Goal: Information Seeking & Learning: Learn about a topic

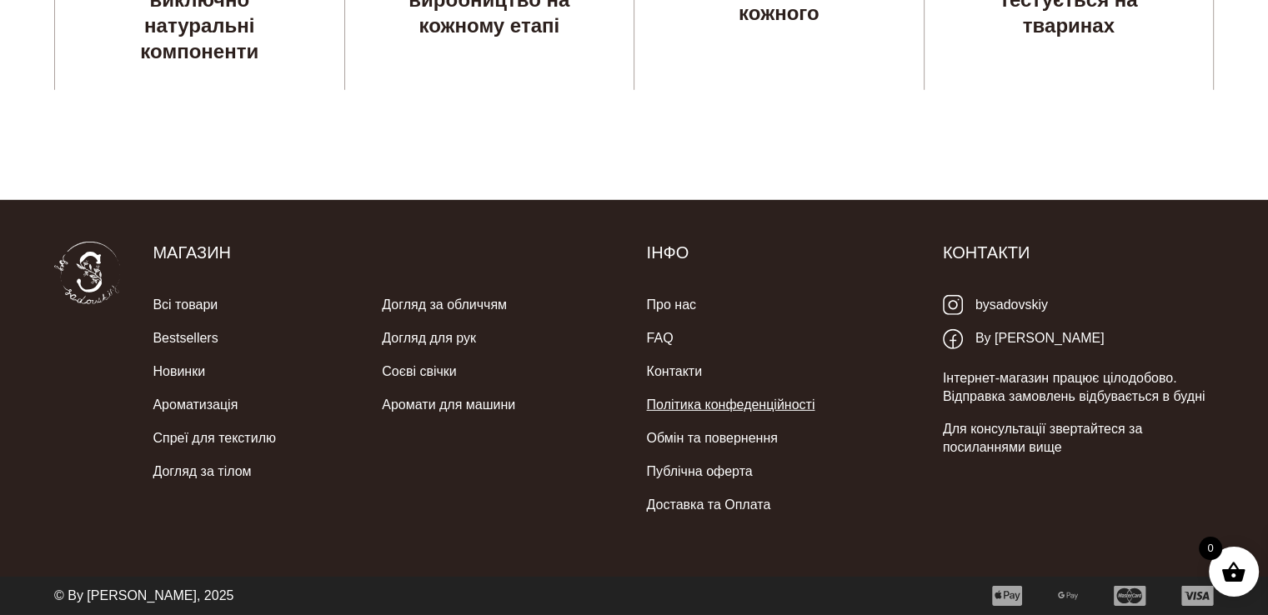
scroll to position [5006, 0]
click at [699, 462] on link "Публічна оферта" at bounding box center [699, 471] width 106 height 33
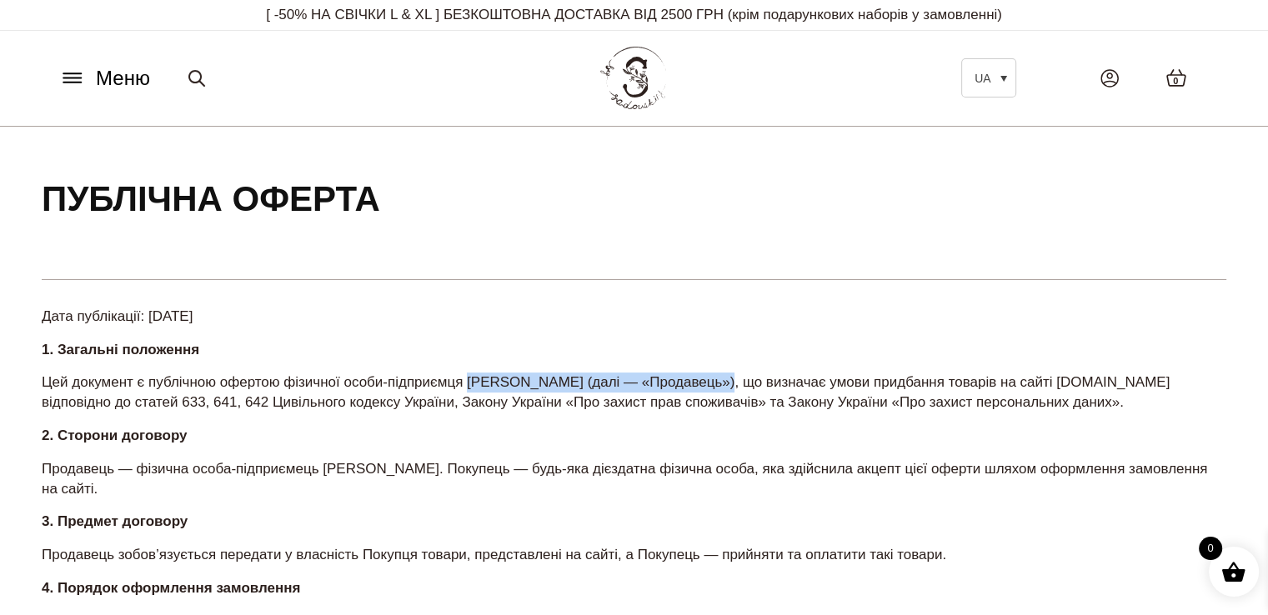
drag, startPoint x: 466, startPoint y: 380, endPoint x: 726, endPoint y: 386, distance: 260.2
click at [726, 386] on p "Цей документ є публічною офертою фізичної особи-підприємця Садовського Максима …" at bounding box center [634, 393] width 1185 height 40
copy p "Садовського Максима Олександровича"
click at [99, 77] on span "Меню" at bounding box center [123, 78] width 54 height 30
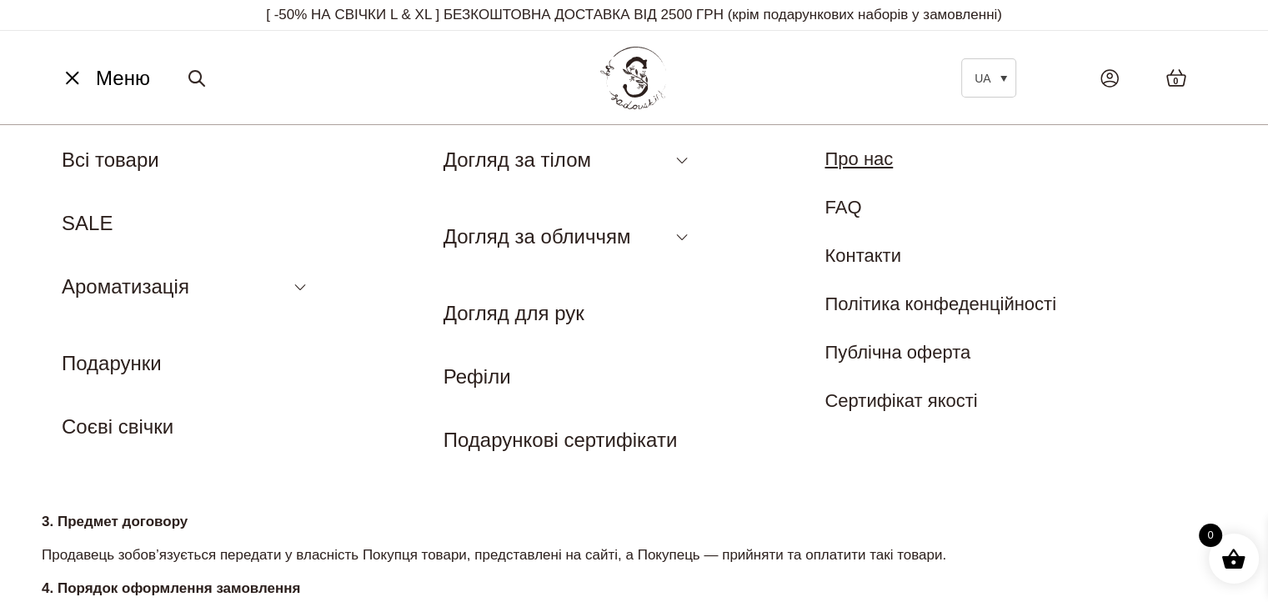
click at [852, 159] on link "Про нас" at bounding box center [859, 158] width 68 height 21
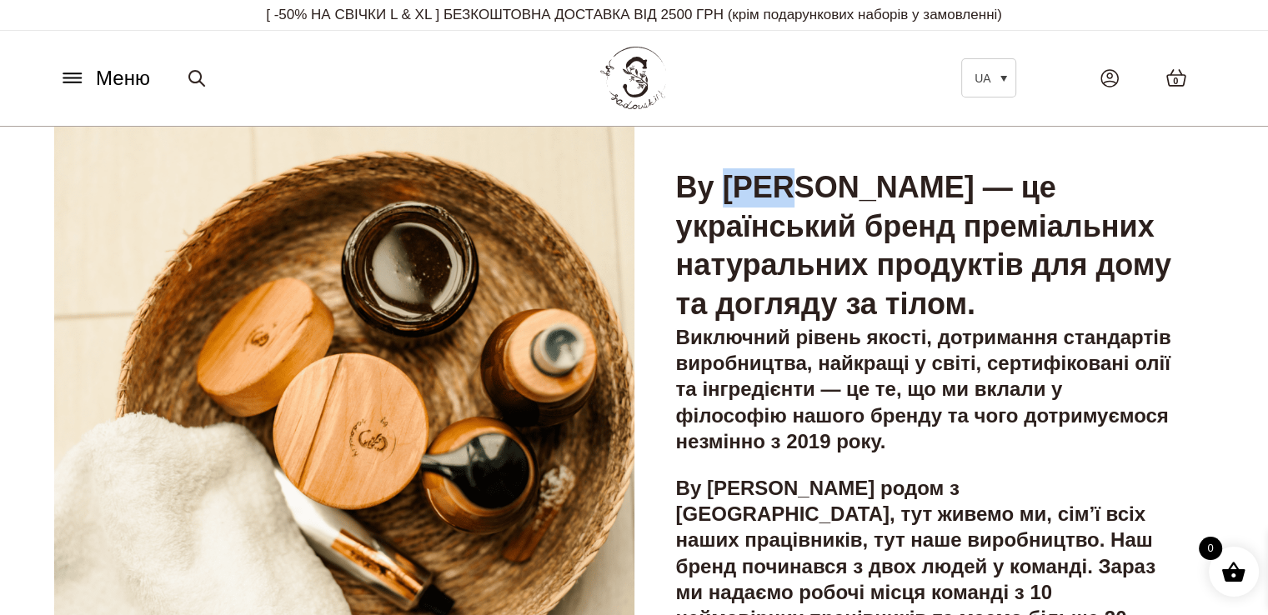
drag, startPoint x: 732, startPoint y: 188, endPoint x: 800, endPoint y: 183, distance: 67.7
click at [800, 183] on h3 "By [PERSON_NAME] — це український бренд преміальних натуральних продуктів для д…" at bounding box center [924, 246] width 497 height 156
drag, startPoint x: 670, startPoint y: 182, endPoint x: 890, endPoint y: 185, distance: 220.1
click at [890, 185] on div "By [PERSON_NAME] — це український бренд преміальних натуральних продуктів для д…" at bounding box center [924, 424] width 580 height 594
copy h3 "By [PERSON_NAME]"
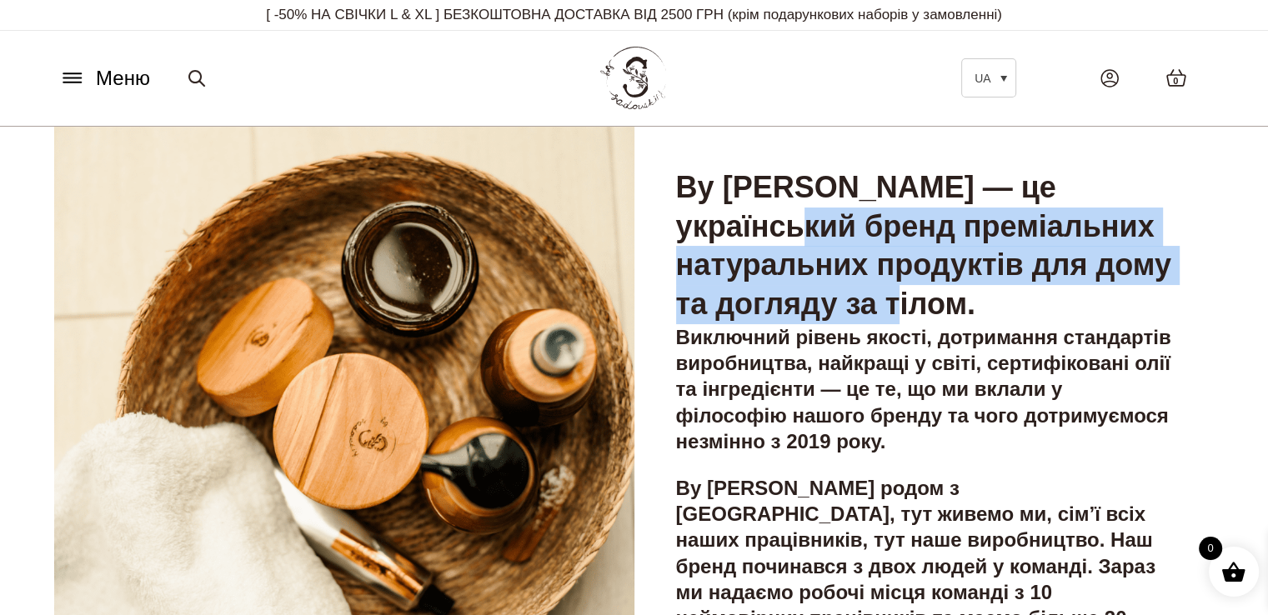
drag, startPoint x: 892, startPoint y: 228, endPoint x: 960, endPoint y: 340, distance: 131.7
click at [960, 324] on h3 "By [PERSON_NAME] — це український бренд преміальних натуральних продуктів для д…" at bounding box center [924, 246] width 497 height 156
copy h3 "бренд преміальних натуральних продуктів для дому та догляду за тілом"
